Goal: Task Accomplishment & Management: Manage account settings

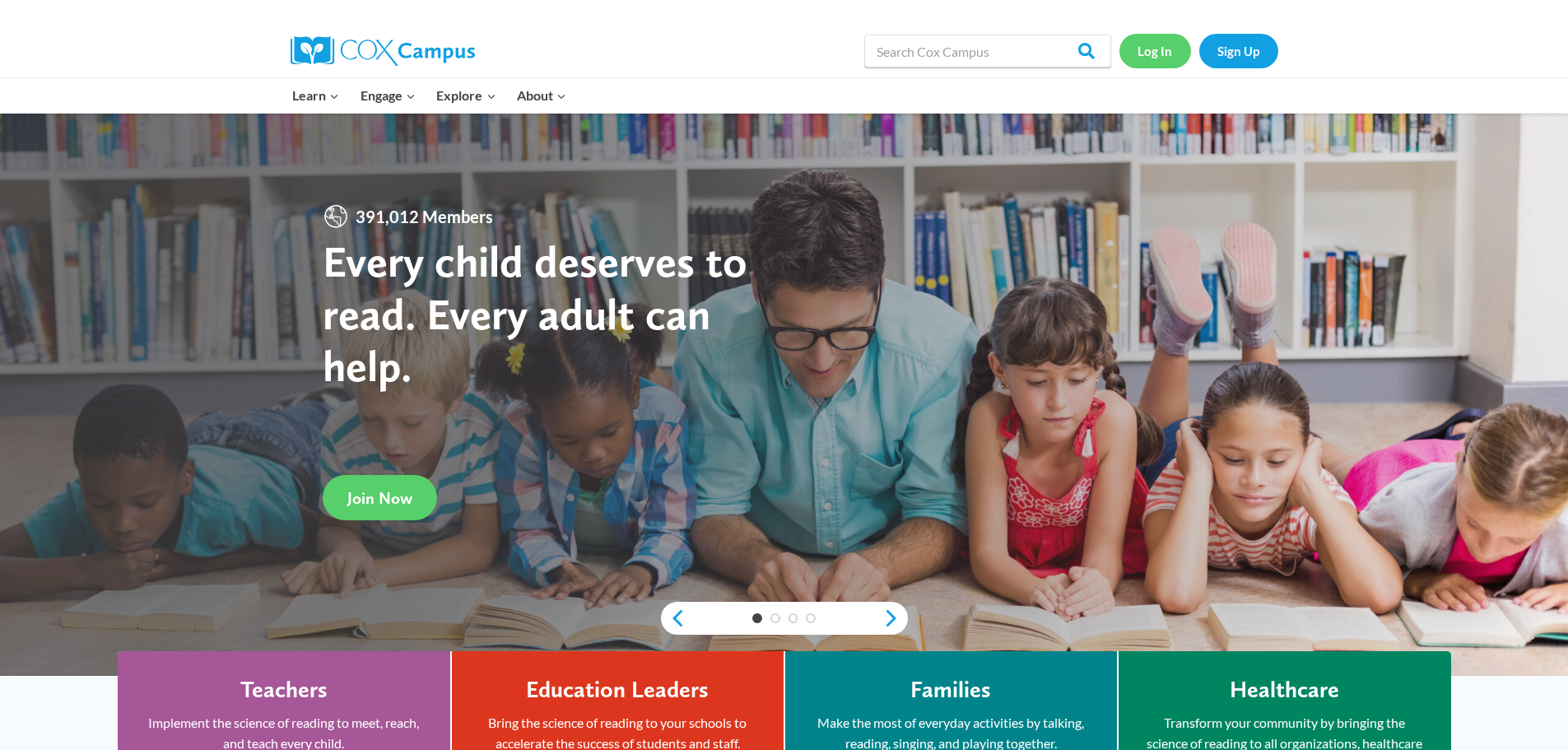
click at [1167, 52] on link "Log In" at bounding box center [1155, 50] width 71 height 34
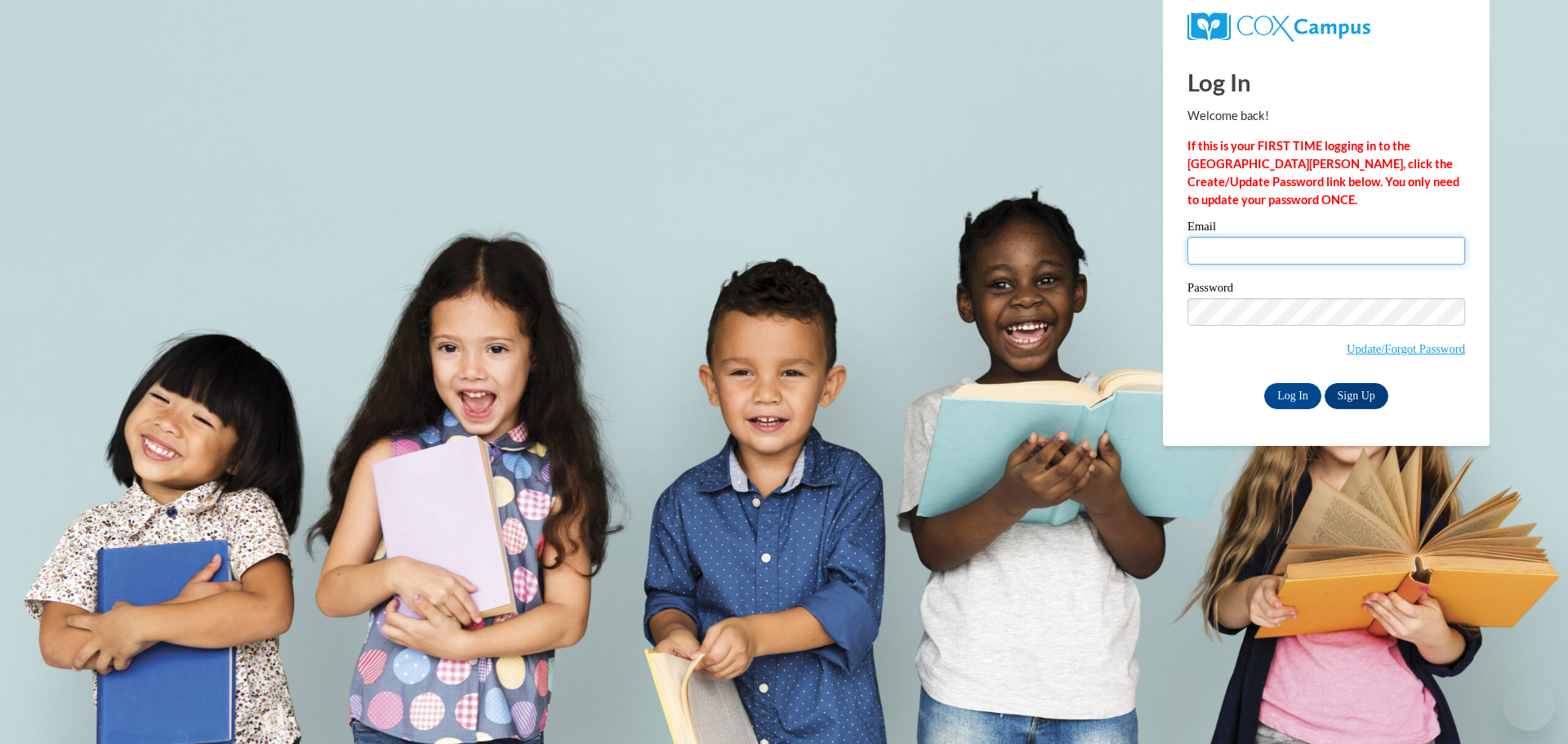
click at [1274, 240] on input "Email" at bounding box center [1326, 250] width 278 height 27
type input "[EMAIL_ADDRESS][DOMAIN_NAME]"
click at [1349, 392] on link "Sign Up" at bounding box center [1356, 396] width 64 height 27
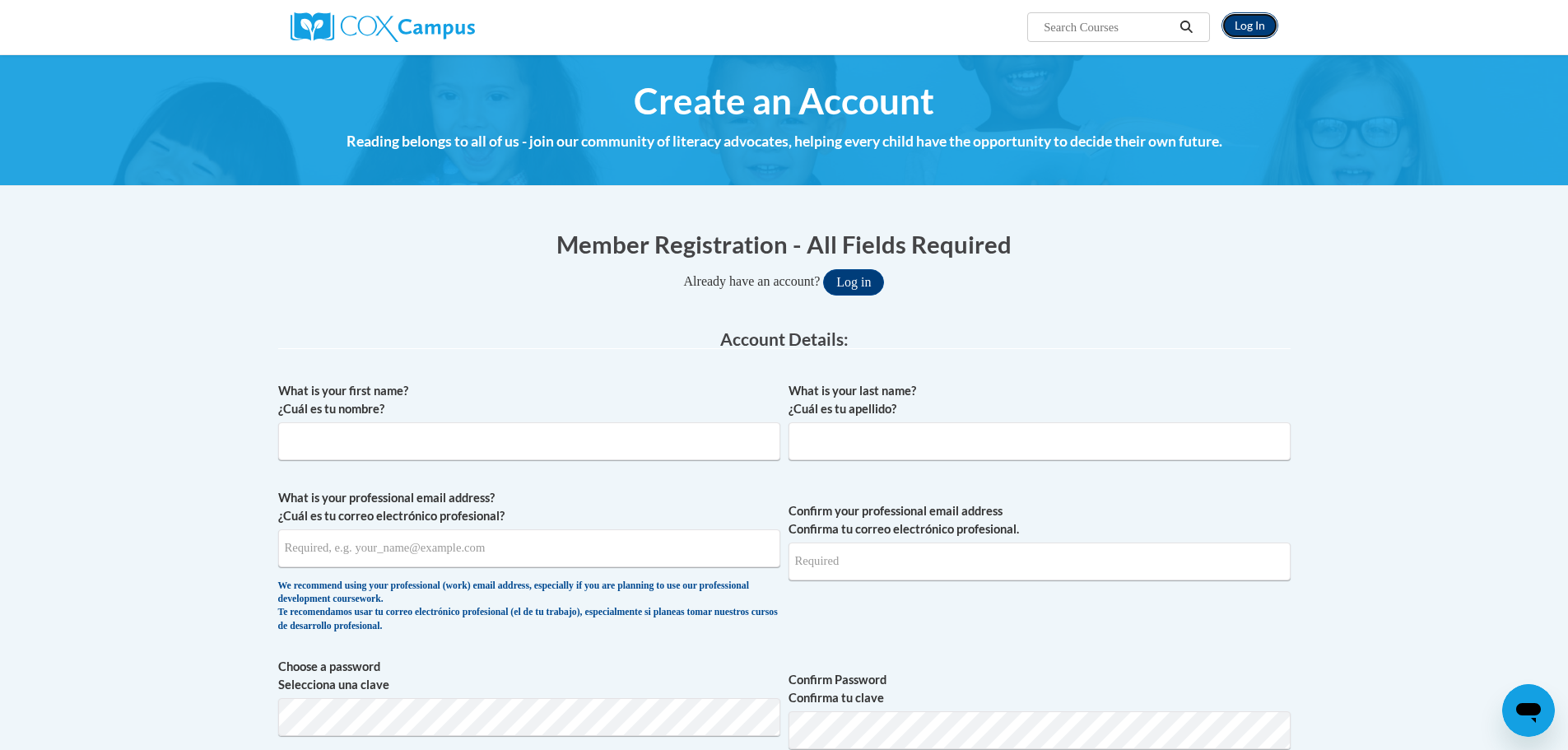
click at [1246, 22] on link "Log In" at bounding box center [1249, 25] width 56 height 27
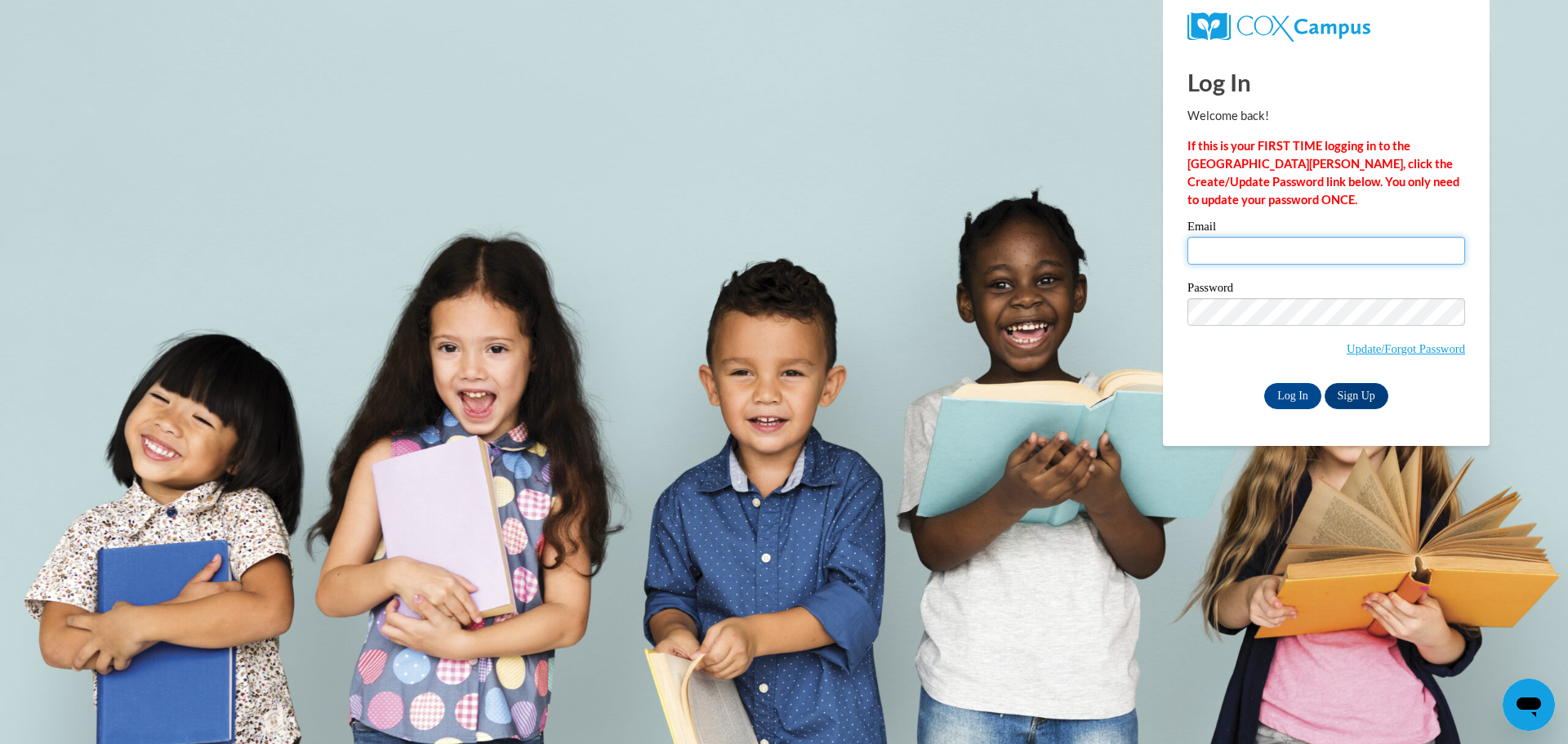
click at [1266, 253] on input "Email" at bounding box center [1326, 250] width 278 height 27
type input "[EMAIL_ADDRESS][DOMAIN_NAME]"
click at [1293, 390] on input "Log In" at bounding box center [1292, 396] width 57 height 27
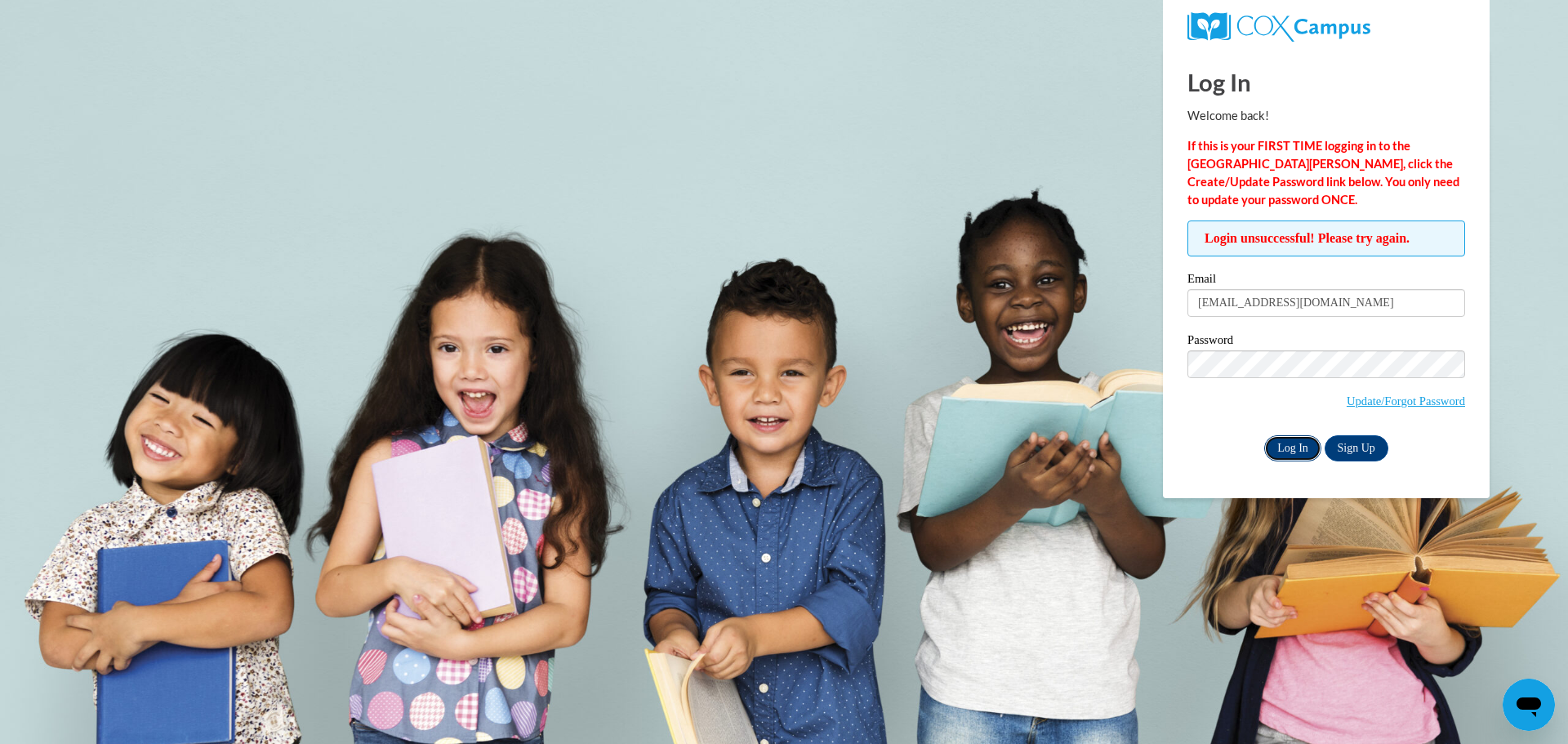
click at [1286, 454] on input "Log In" at bounding box center [1292, 448] width 57 height 27
click at [1398, 398] on link "Update/Forgot Password" at bounding box center [1405, 400] width 119 height 13
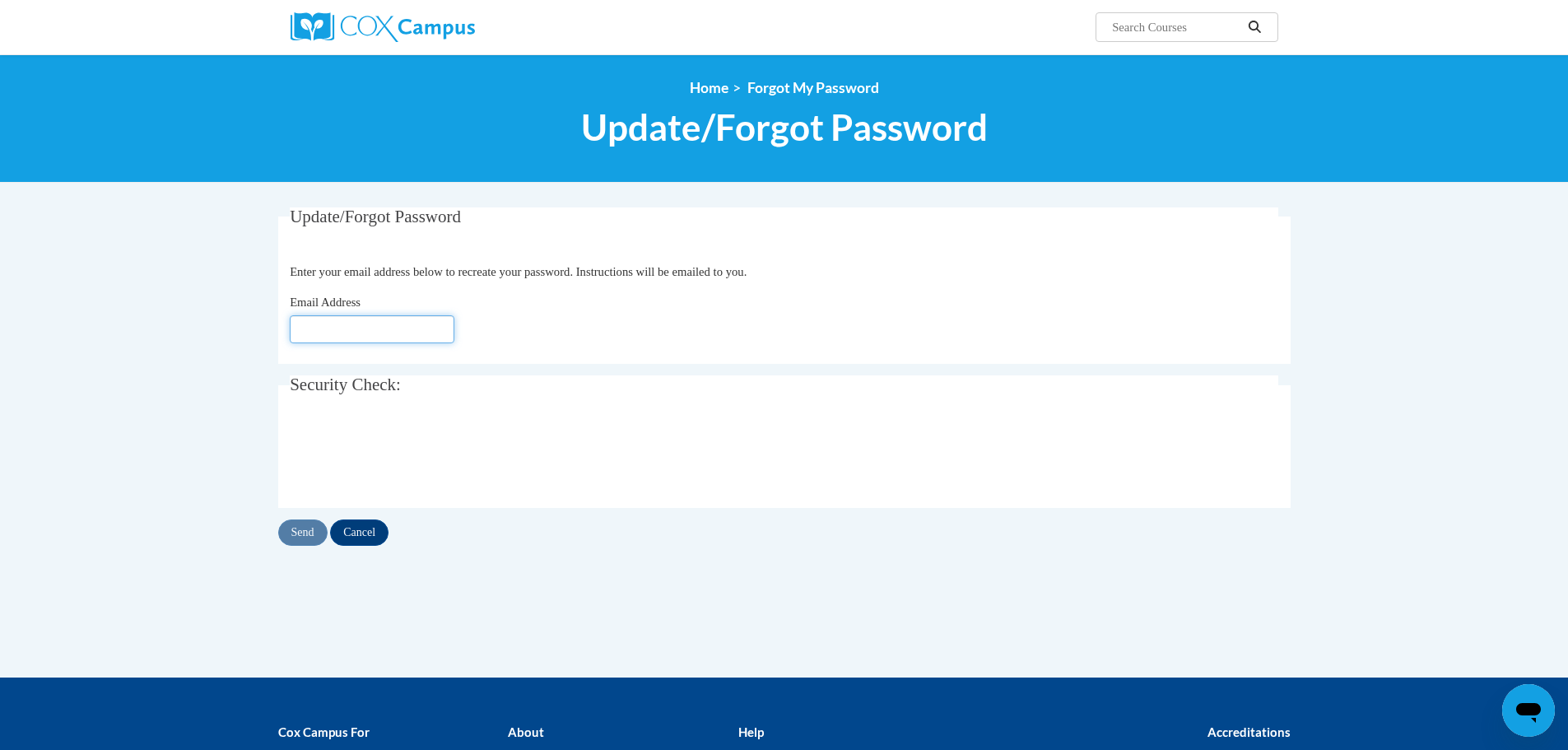
click at [319, 336] on input "Email Address" at bounding box center [372, 329] width 164 height 28
type input "[EMAIL_ADDRESS][DOMAIN_NAME]"
click at [304, 524] on input "Send" at bounding box center [303, 532] width 49 height 27
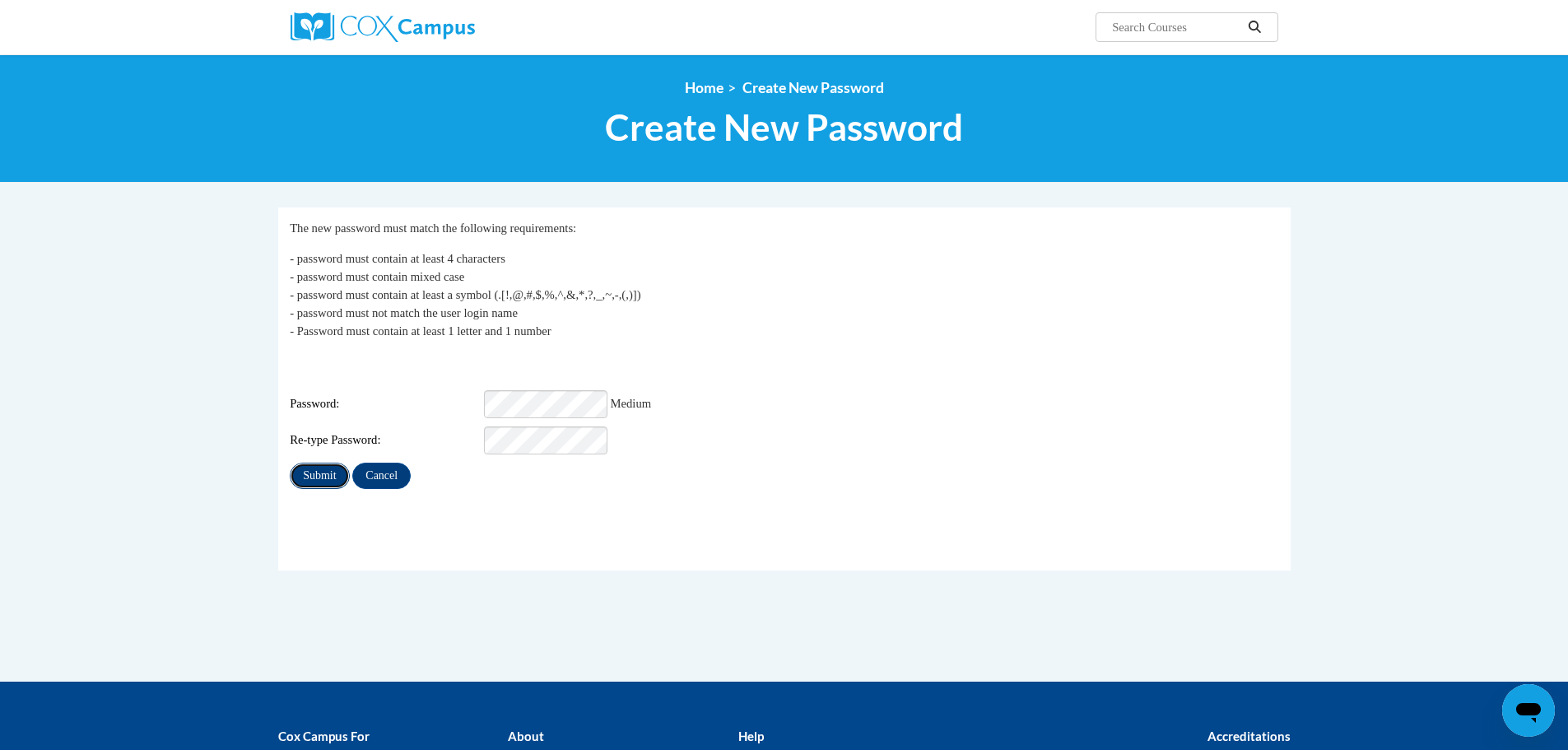
click at [335, 463] on input "Submit" at bounding box center [320, 476] width 59 height 27
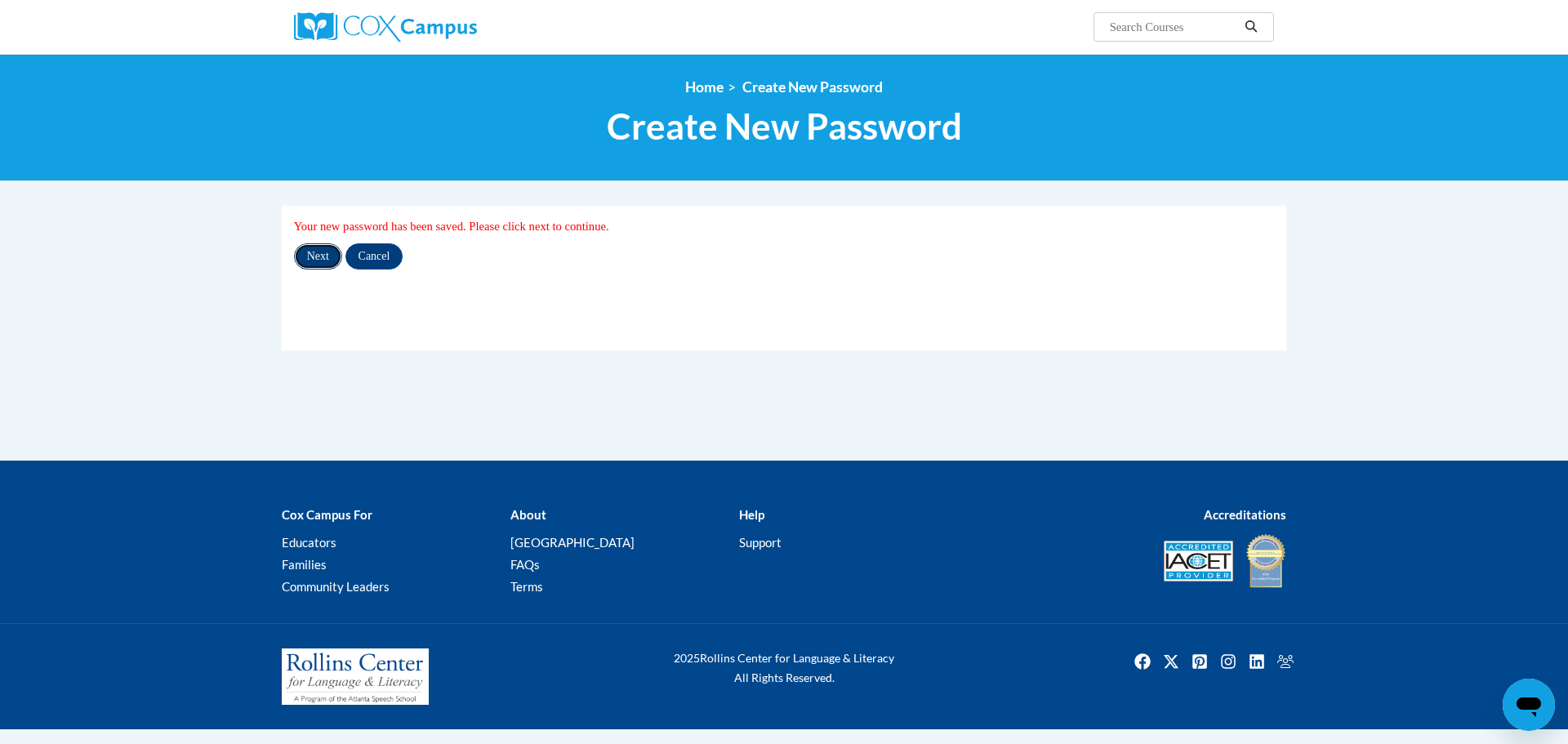
click at [315, 253] on input "Next" at bounding box center [318, 256] width 48 height 27
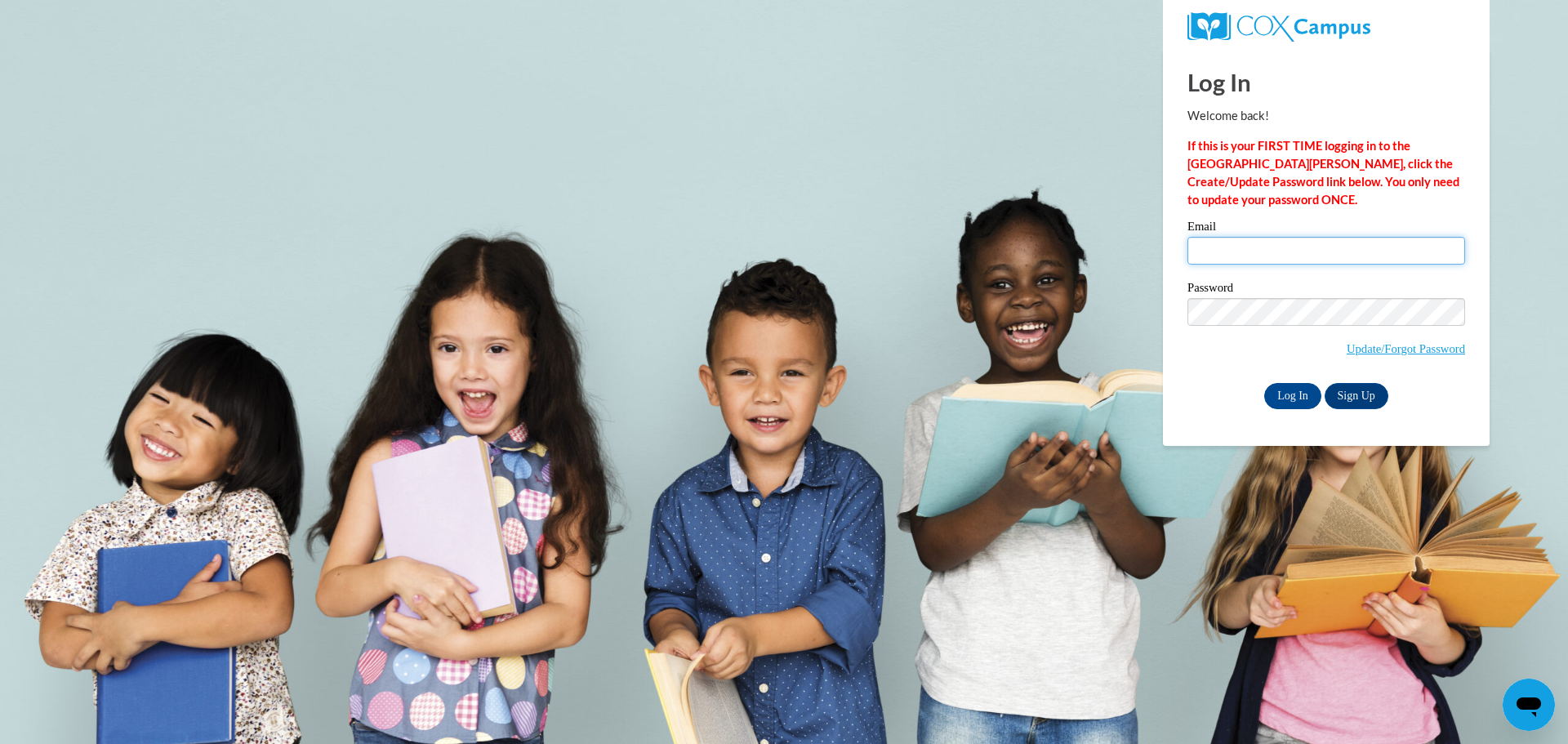
click at [1331, 248] on input "Email" at bounding box center [1326, 250] width 278 height 27
type input "agaulke@grafton.k12.wi.us"
click at [1269, 394] on input "Log In" at bounding box center [1292, 396] width 57 height 27
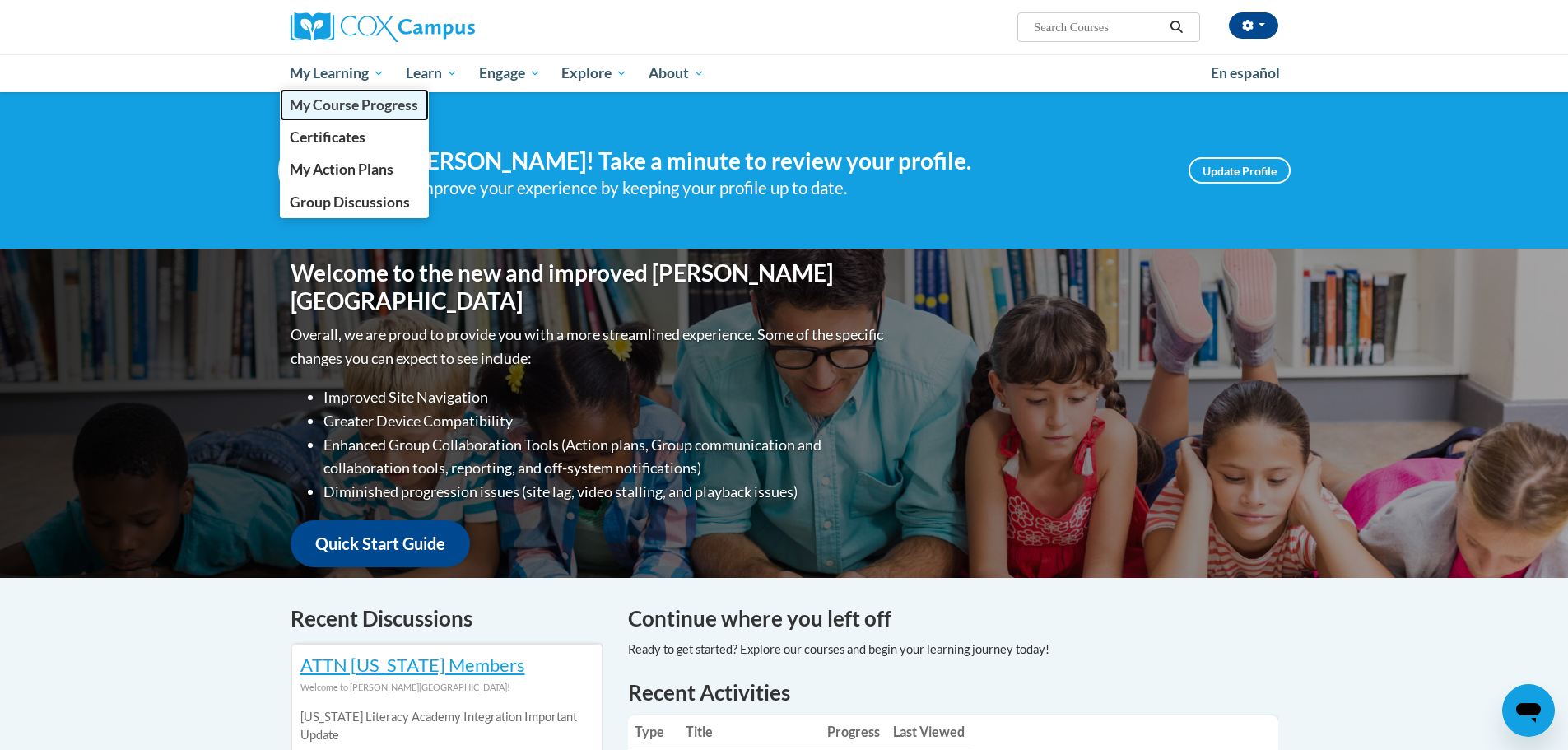
click at [343, 106] on span "My Course Progress" at bounding box center [354, 104] width 129 height 17
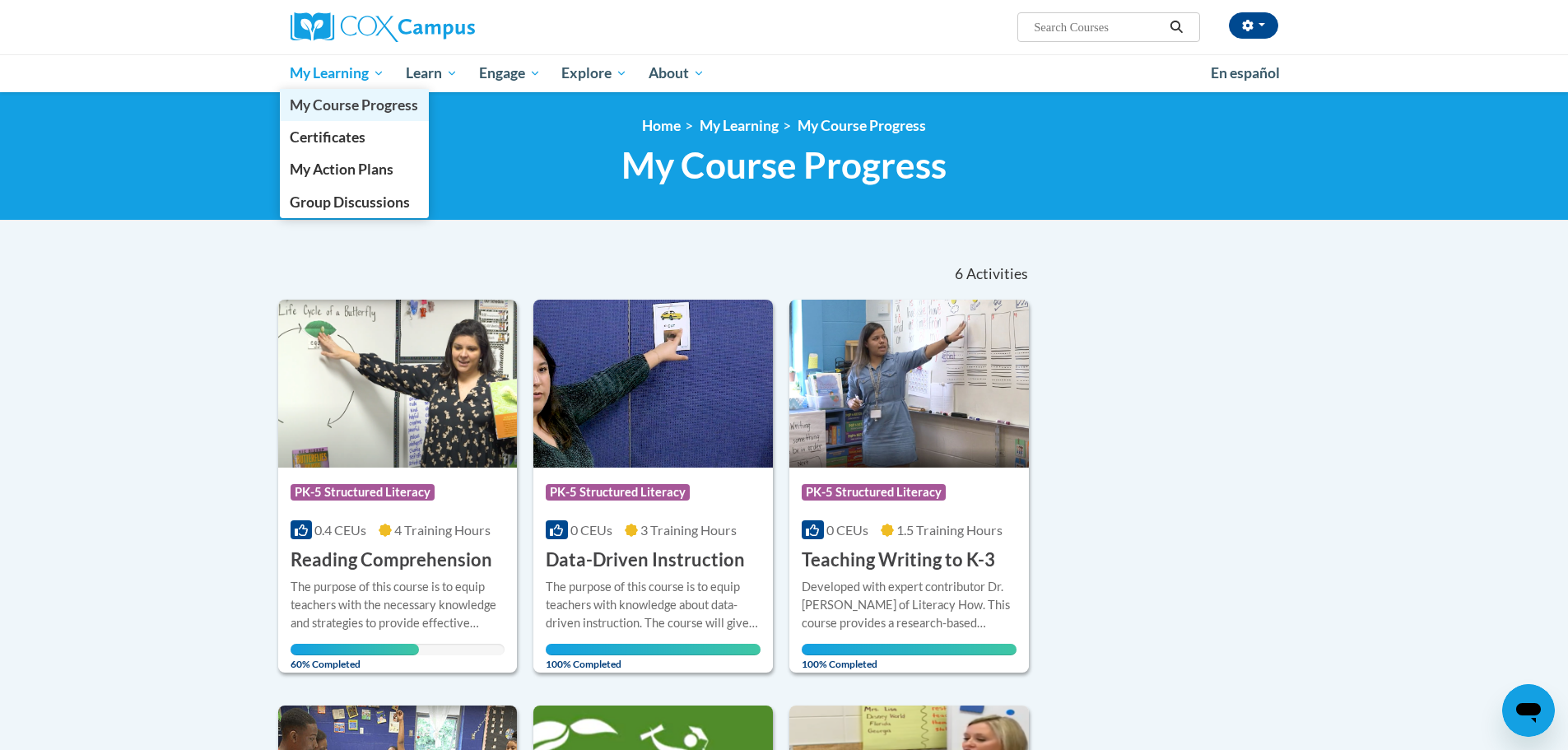
click at [340, 106] on span "My Course Progress" at bounding box center [354, 104] width 129 height 17
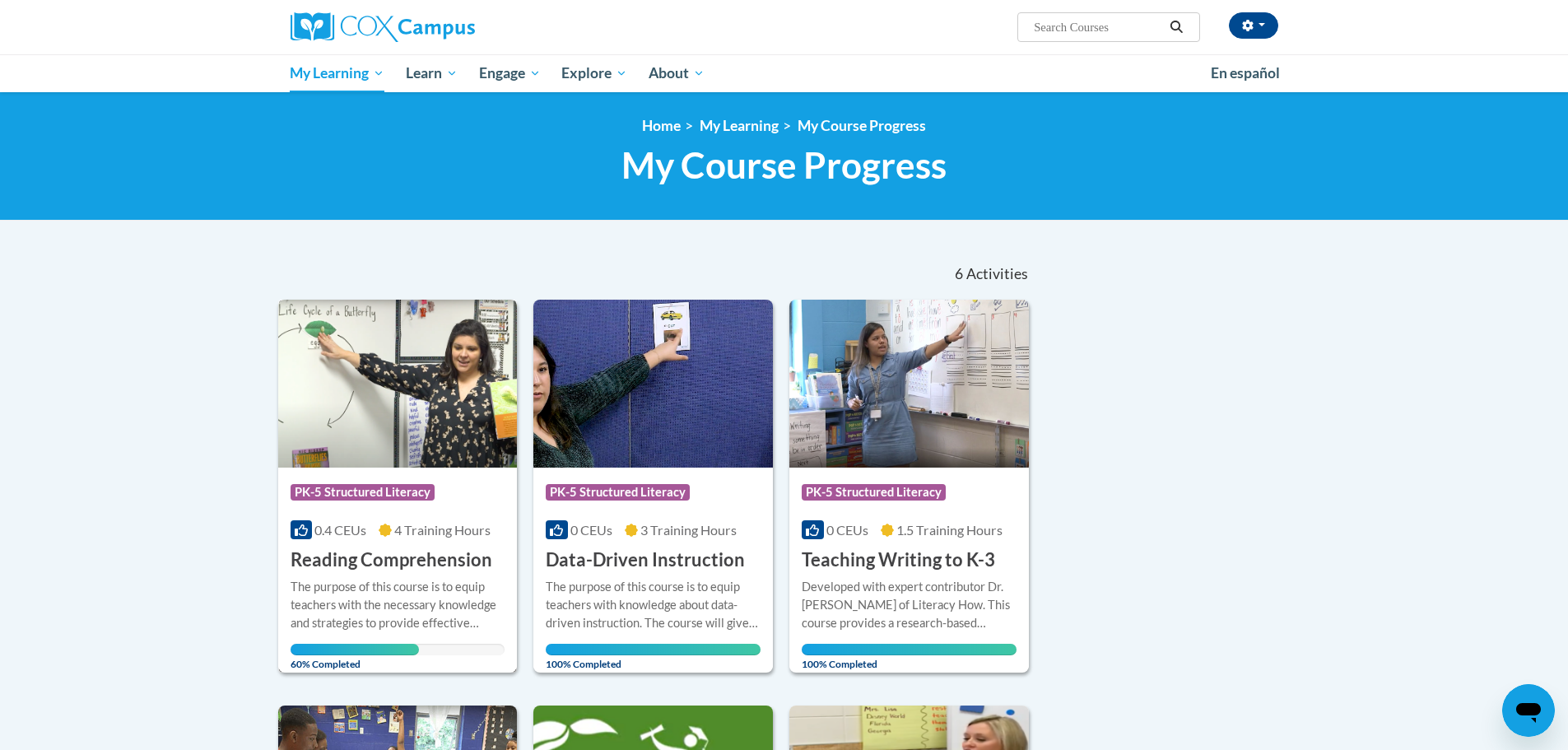
click at [446, 394] on img at bounding box center [398, 384] width 239 height 168
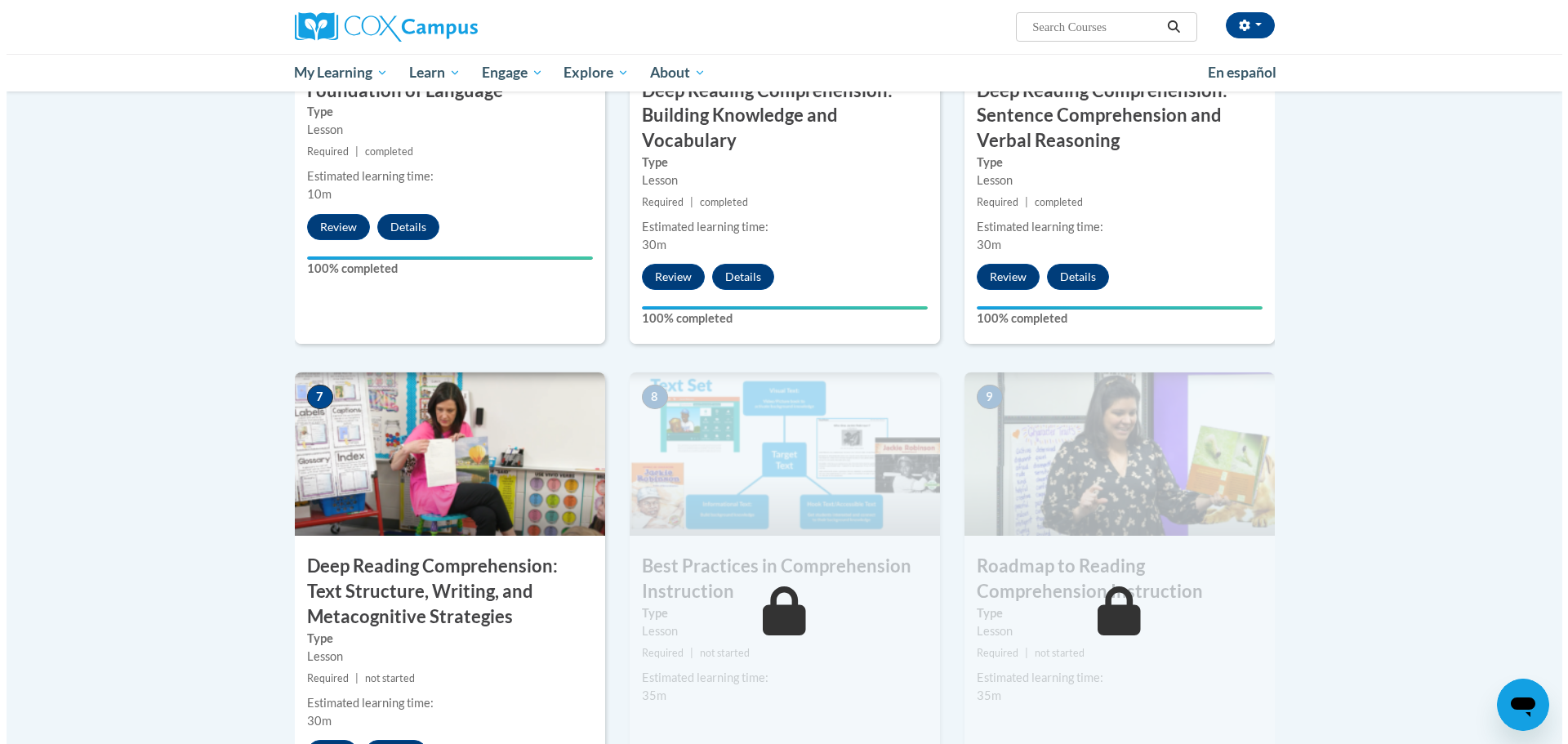
scroll to position [1062, 0]
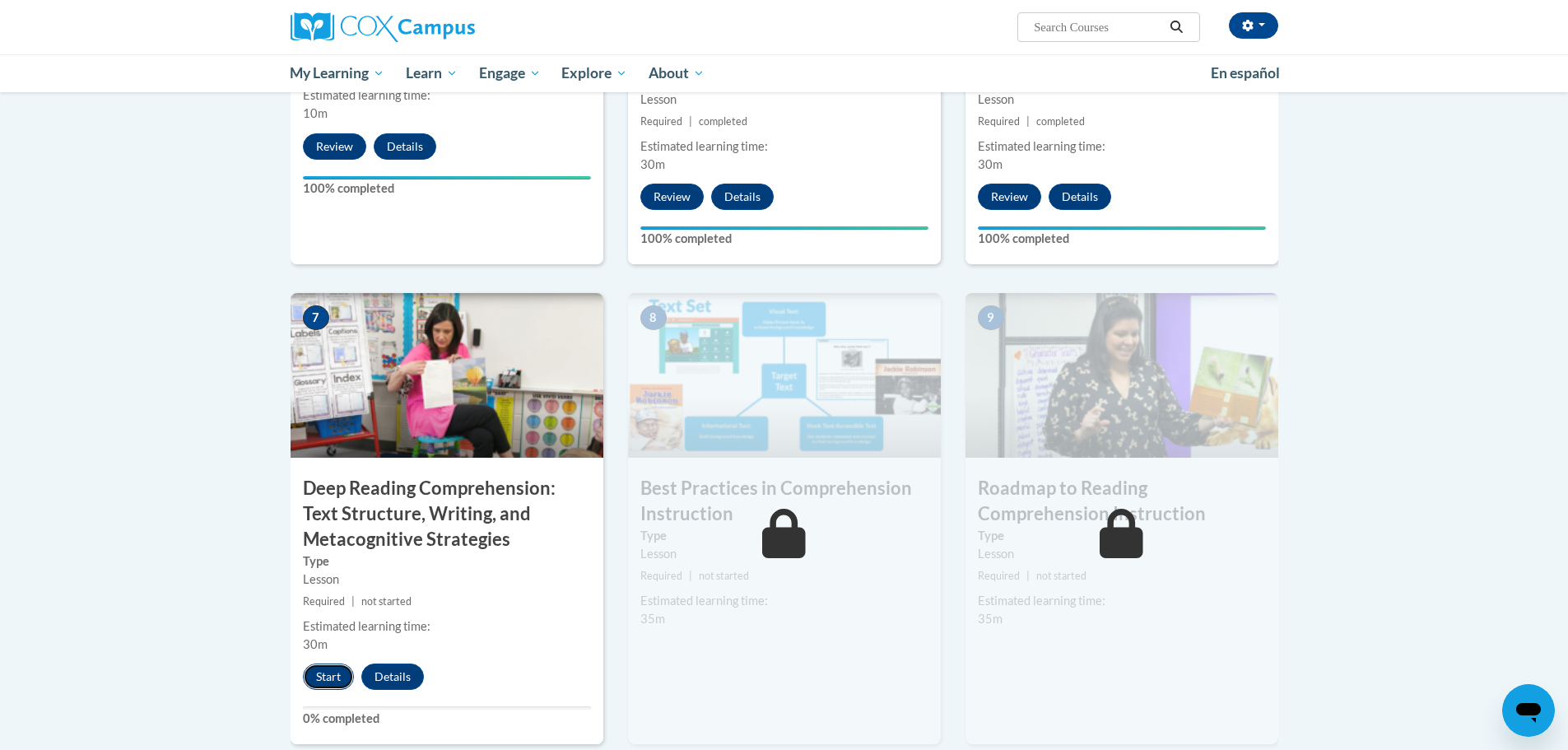
click at [316, 675] on button "Start" at bounding box center [328, 677] width 51 height 27
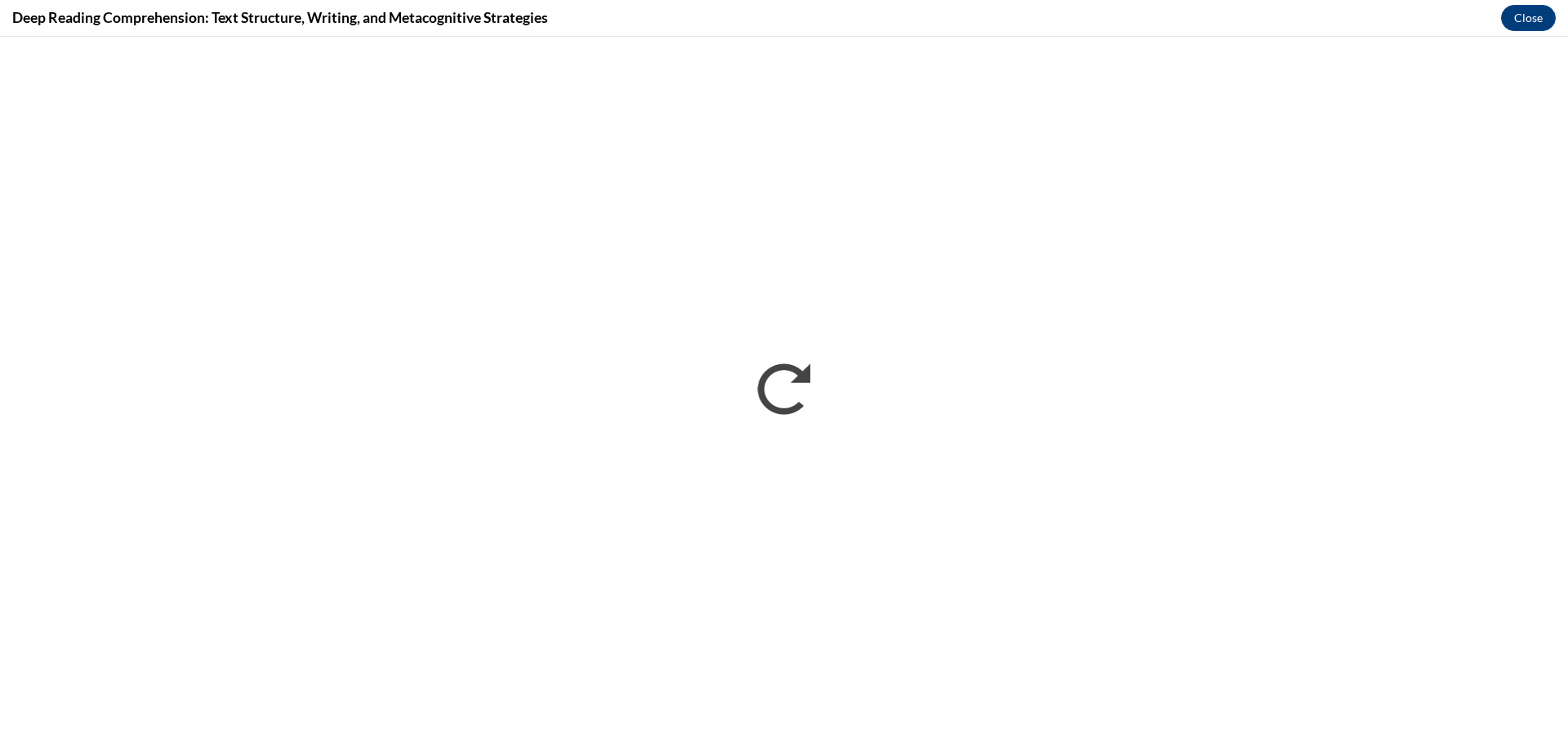
scroll to position [0, 0]
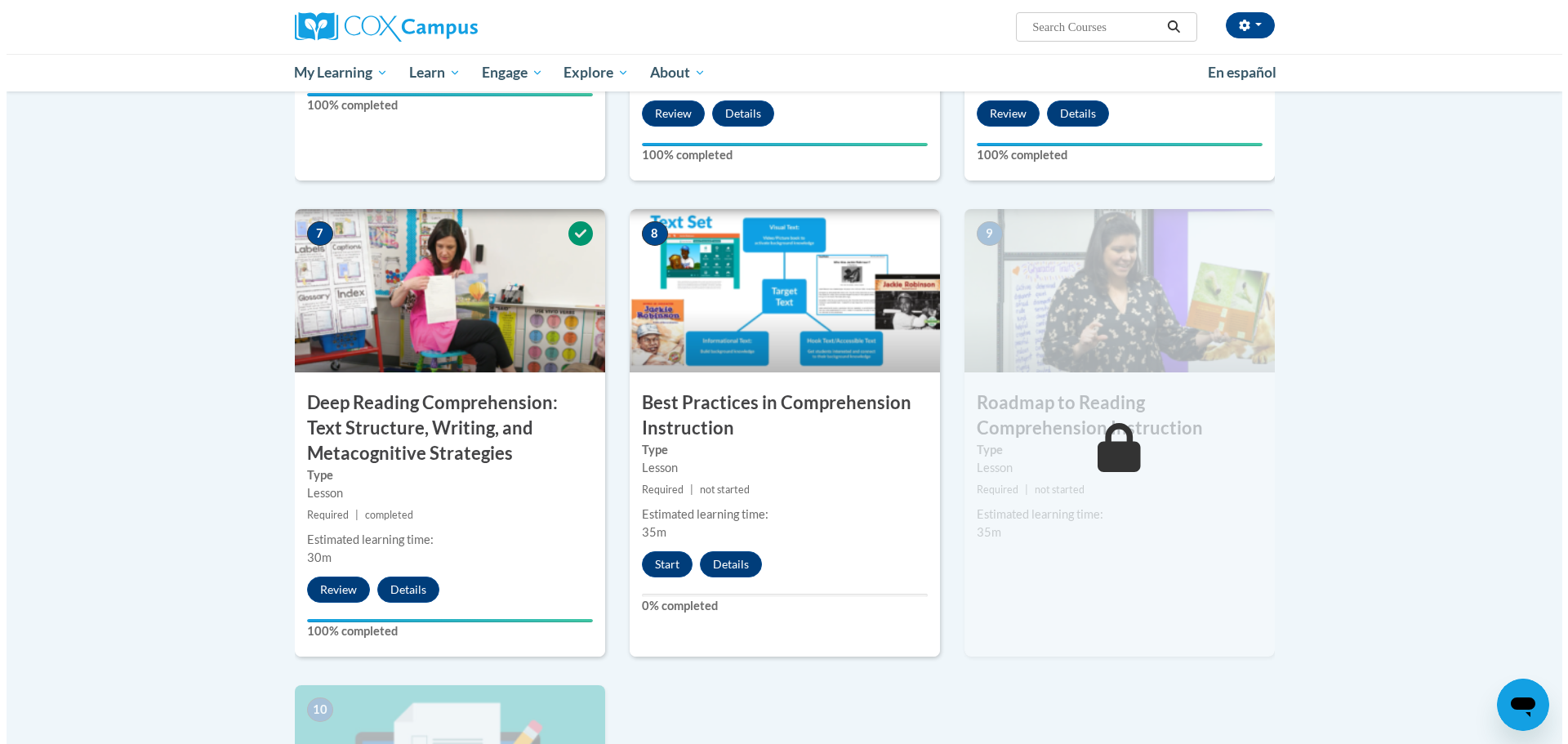
scroll to position [1062, 0]
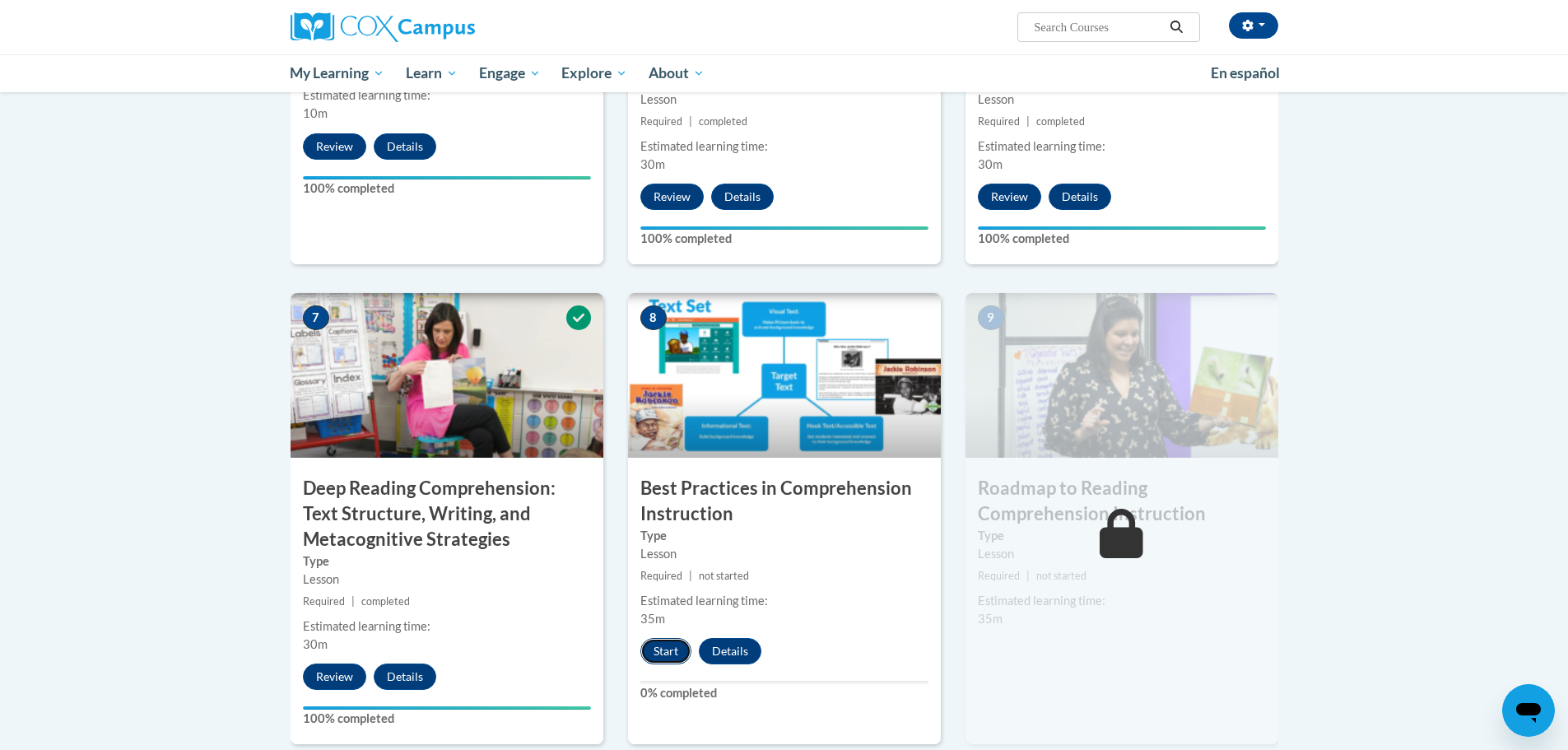
click at [673, 650] on button "Start" at bounding box center [666, 651] width 51 height 27
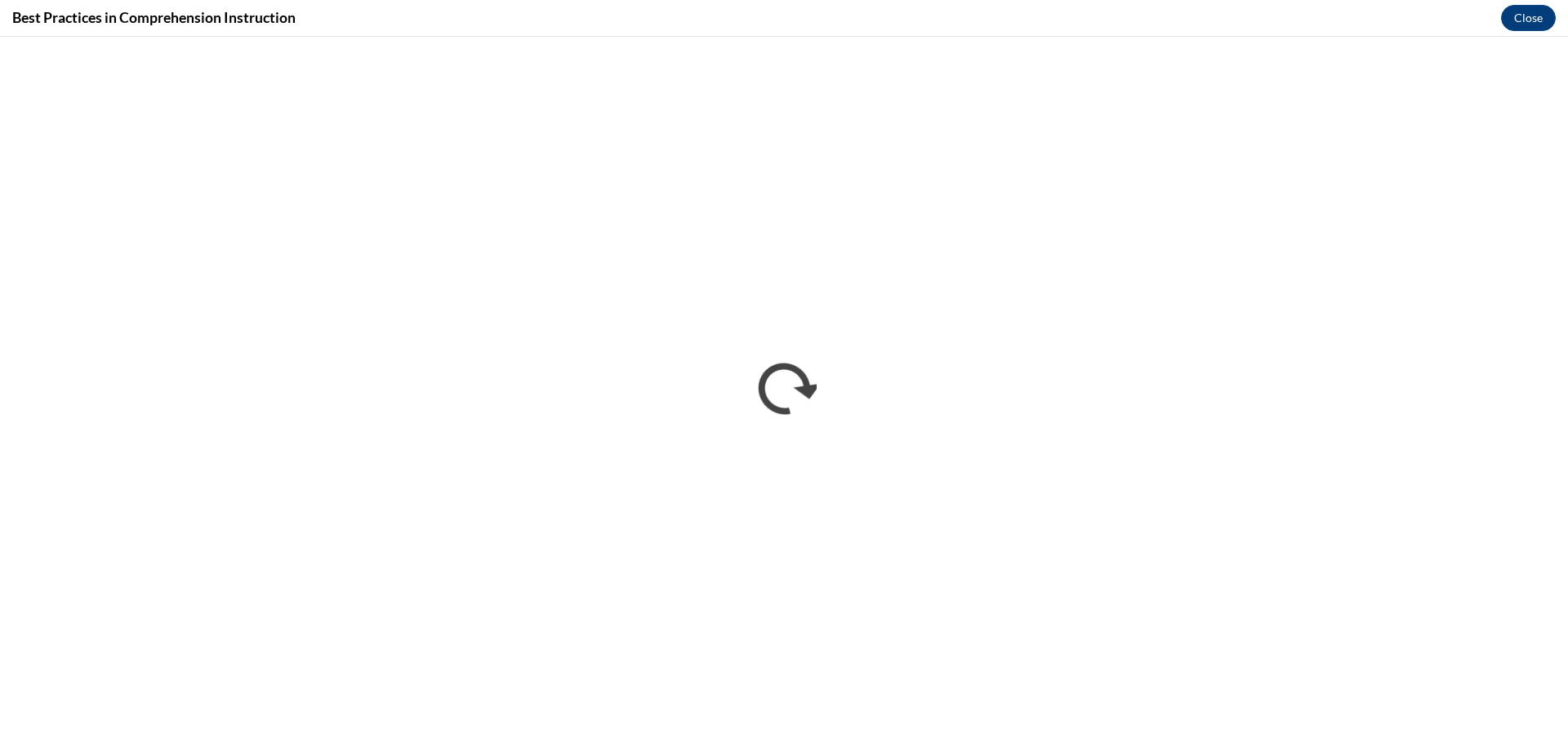
scroll to position [0, 0]
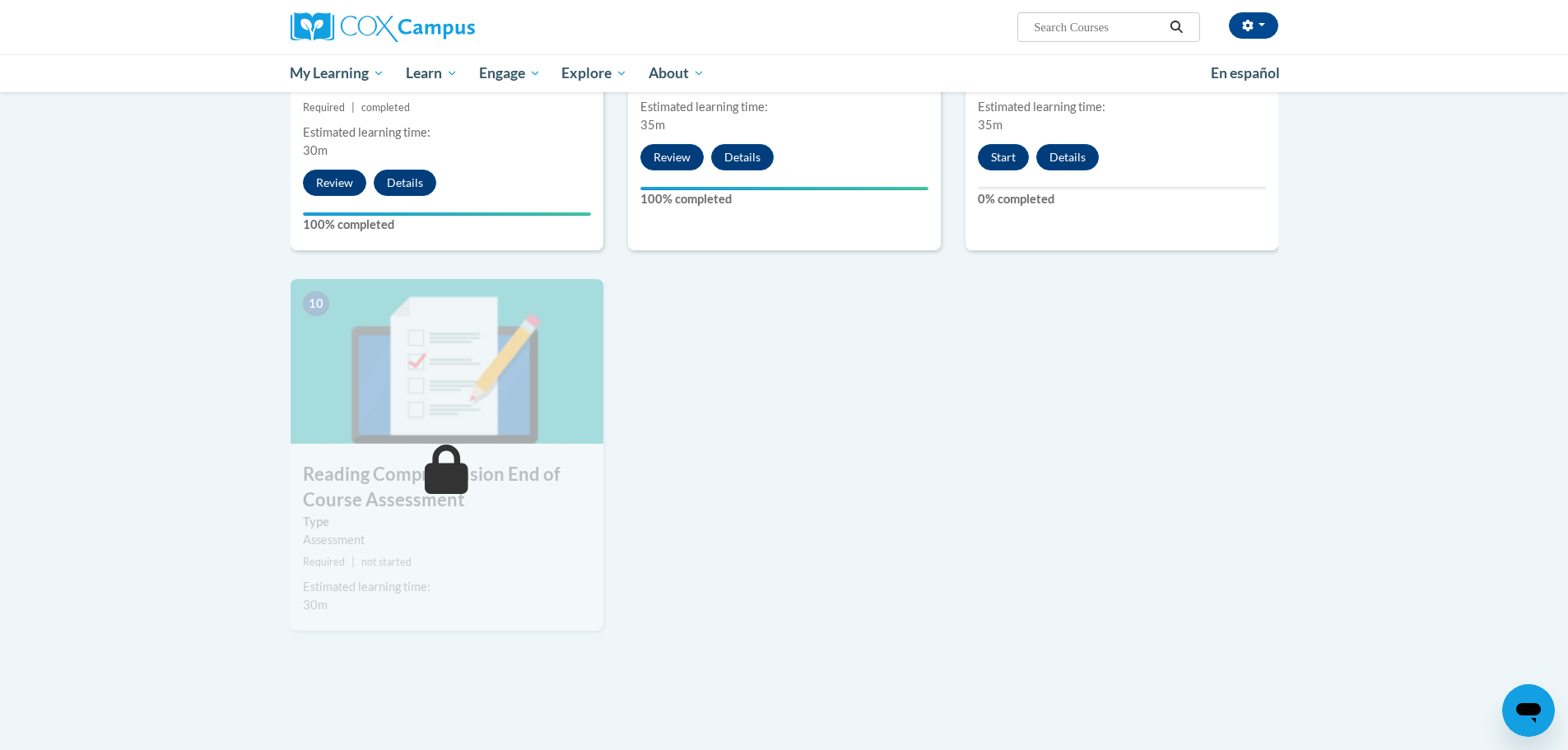
scroll to position [1729, 0]
